Goal: Navigation & Orientation: Find specific page/section

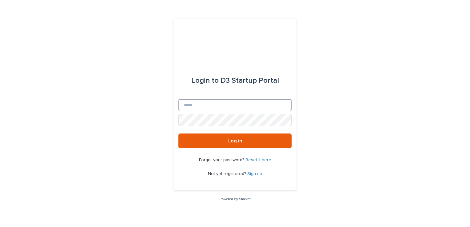
click at [199, 105] on input "Email" at bounding box center [234, 105] width 113 height 12
type input "**********"
click at [178, 134] on button "Log in" at bounding box center [234, 141] width 113 height 15
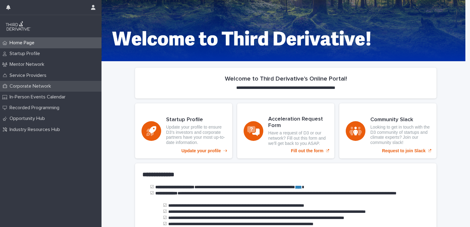
click at [33, 88] on p "Corporate Network" at bounding box center [31, 86] width 49 height 6
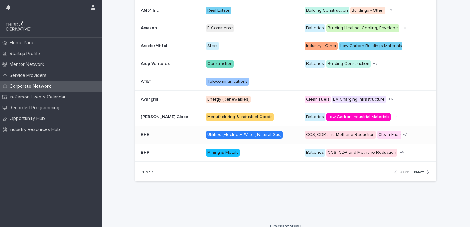
scroll to position [178, 0]
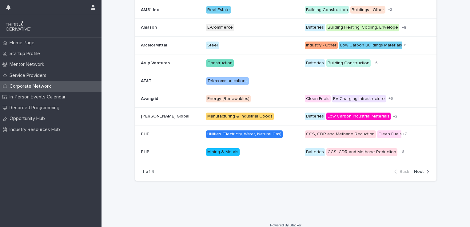
click at [424, 172] on div "button" at bounding box center [426, 172] width 5 height 6
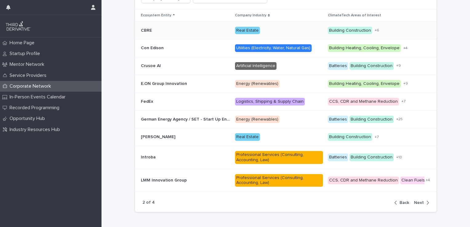
scroll to position [158, 0]
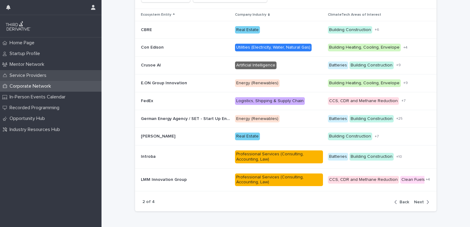
click at [46, 71] on div "Service Providers" at bounding box center [51, 75] width 102 height 11
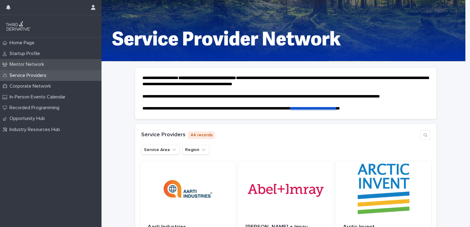
click at [39, 67] on p "Mentor Network" at bounding box center [28, 65] width 42 height 6
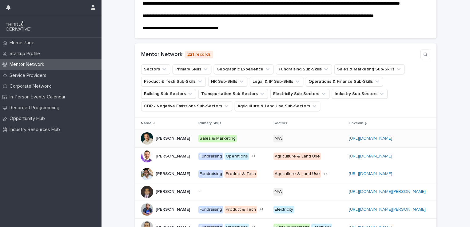
scroll to position [75, 0]
click at [153, 74] on button "Sectors" at bounding box center [155, 69] width 29 height 10
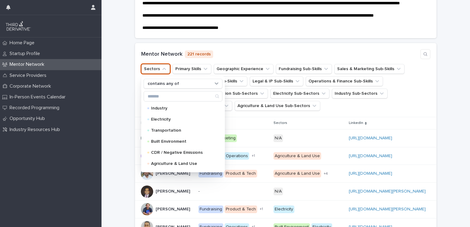
scroll to position [10, 0]
click at [121, 123] on div "**********" at bounding box center [286, 166] width 369 height 358
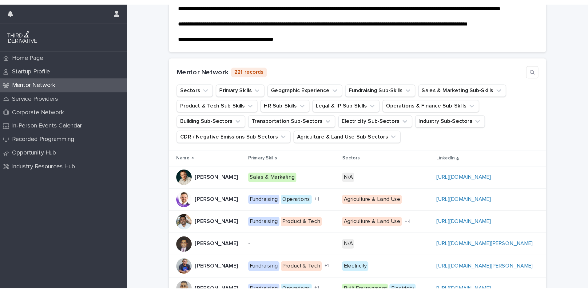
scroll to position [75, 0]
